Goal: Task Accomplishment & Management: Manage account settings

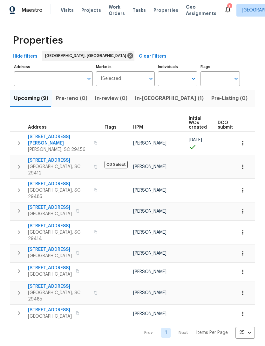
scroll to position [0, 20]
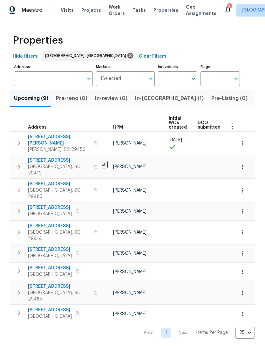
click at [67, 9] on span "Visits" at bounding box center [67, 10] width 13 height 6
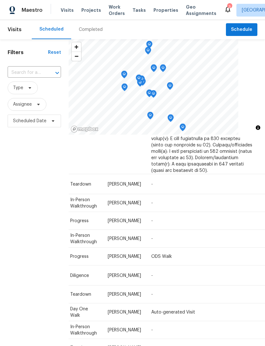
scroll to position [723, 56]
click at [0, 0] on icon at bounding box center [0, 0] width 0 height 0
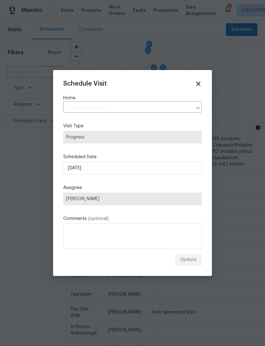
type input "773 Harbor View Rd, Charleston, SC 29412"
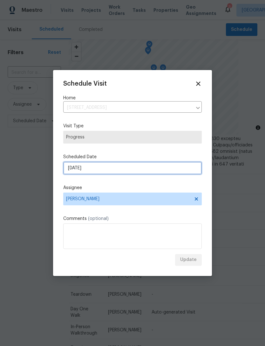
click at [112, 168] on input "10/7/2025" at bounding box center [132, 168] width 139 height 13
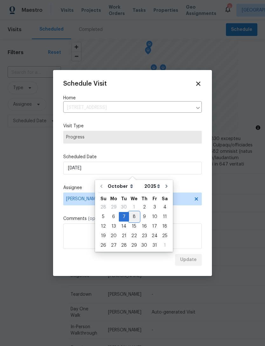
click at [135, 217] on div "8" at bounding box center [134, 216] width 10 height 9
type input "10/8/2025"
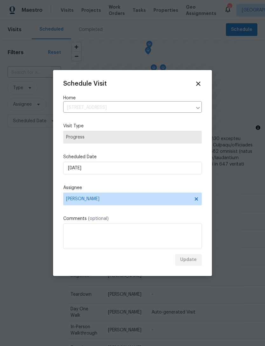
click at [191, 260] on div "Update" at bounding box center [132, 260] width 139 height 12
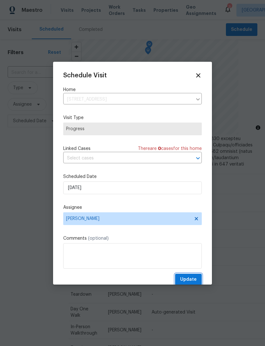
click at [191, 282] on span "Update" at bounding box center [188, 280] width 17 height 8
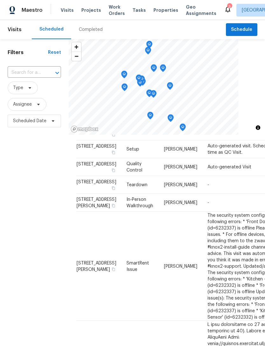
click at [155, 11] on span "Properties" at bounding box center [166, 10] width 25 height 6
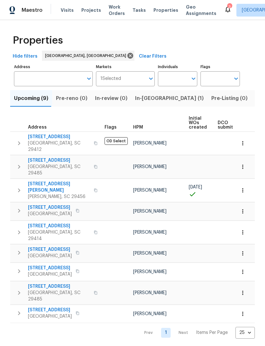
click at [242, 140] on icon "button" at bounding box center [243, 143] width 6 height 6
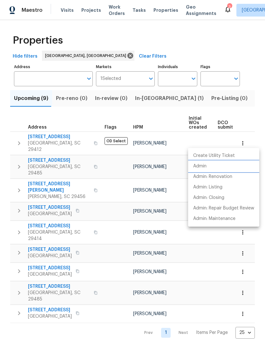
click at [206, 167] on p "Admin" at bounding box center [199, 166] width 13 height 7
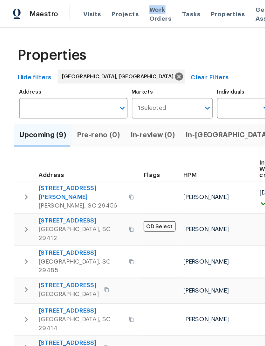
click at [53, 138] on span "303 Pembrook St" at bounding box center [59, 140] width 62 height 13
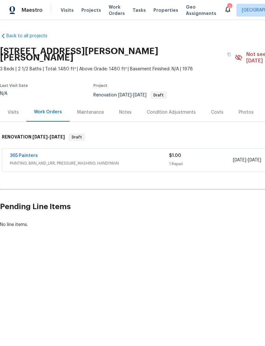
click at [162, 109] on div "Condition Adjustments" at bounding box center [171, 112] width 49 height 6
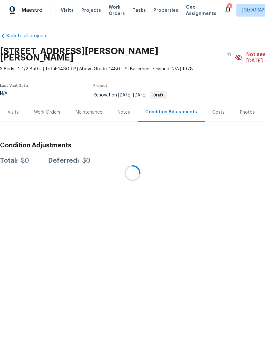
click at [215, 106] on div at bounding box center [132, 173] width 265 height 346
click at [214, 106] on div at bounding box center [132, 173] width 265 height 346
